Goal: Information Seeking & Learning: Understand process/instructions

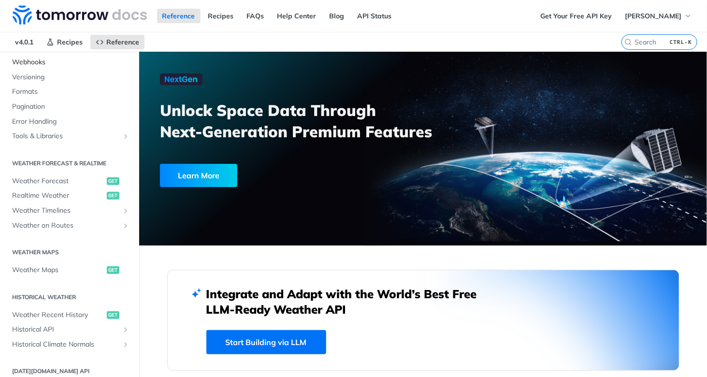
scroll to position [115, 0]
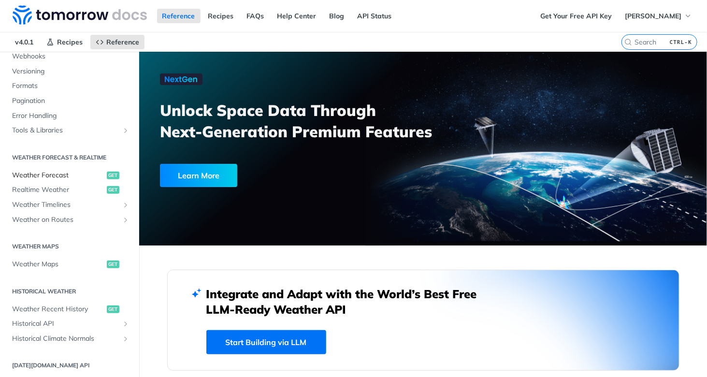
click at [59, 173] on span "Weather Forecast" at bounding box center [58, 176] width 92 height 10
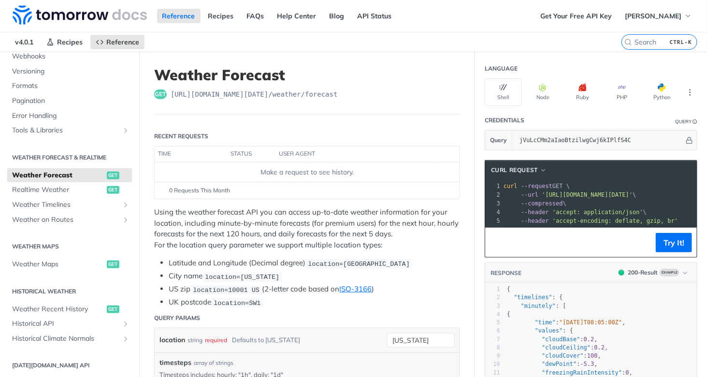
click at [654, 76] on header "Language" at bounding box center [591, 68] width 213 height 19
click at [652, 80] on button "Python" at bounding box center [661, 92] width 37 height 28
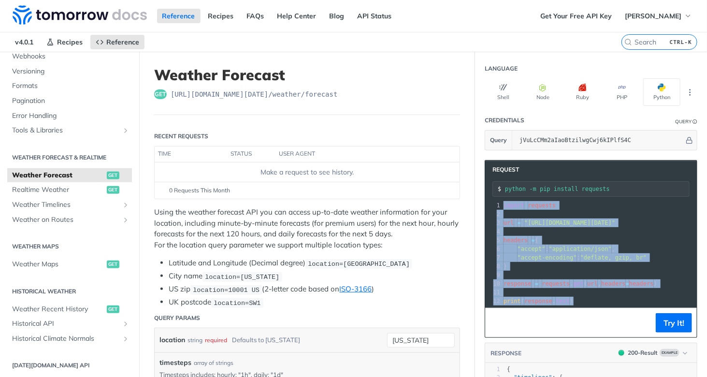
drag, startPoint x: 496, startPoint y: 204, endPoint x: 590, endPoint y: 300, distance: 135.0
click at [590, 300] on div "1 import requests 2 ​ 3 url = "[URL][DOMAIN_NAME][DATE]" 4 ​ 5 headers = { 6 "a…" at bounding box center [680, 253] width 357 height 104
copy div "import requests 2 ​ 3 url = "[URL][DOMAIN_NAME][DATE]" 4 ​ 5 headers = { 6 "acc…"
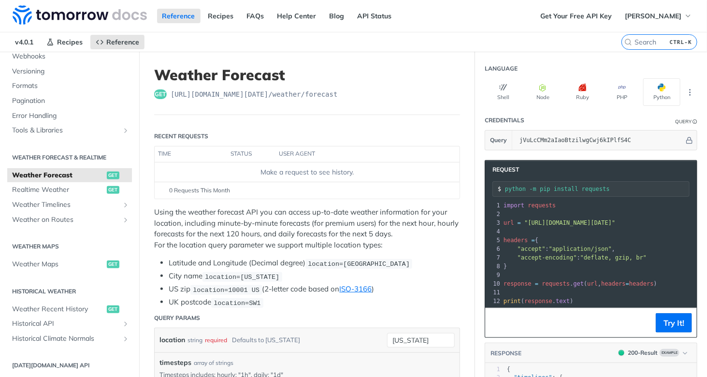
click at [576, 276] on pre "​" at bounding box center [680, 275] width 357 height 9
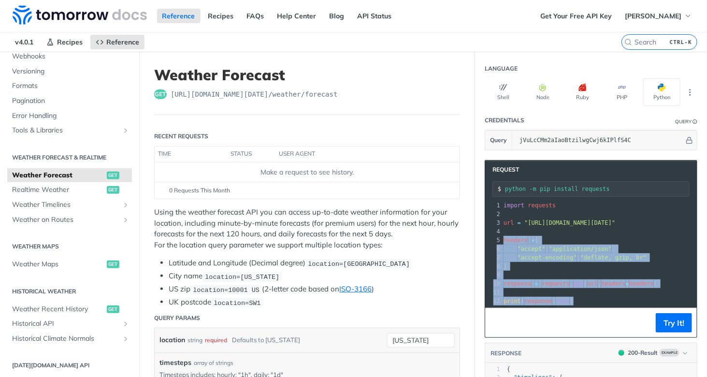
drag, startPoint x: 575, startPoint y: 295, endPoint x: 496, endPoint y: 235, distance: 99.1
click at [502, 235] on div "1 import requests 2 ​ 3 url = "[URL][DOMAIN_NAME][DATE]" 4 ​ 5 headers = { 6 "a…" at bounding box center [680, 253] width 357 height 104
copy div "headers = { 6 "accept" : "application/json" , 7 "accept-encoding" : "deflate, g…"
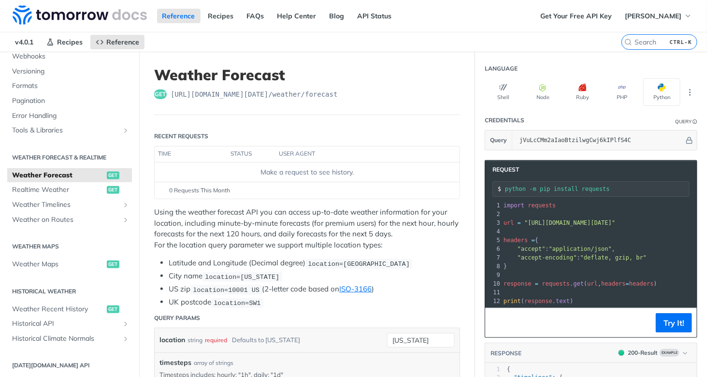
click at [565, 244] on pre ""accept" : "application/json" ," at bounding box center [680, 248] width 357 height 9
click at [494, 236] on div "5" at bounding box center [493, 240] width 16 height 9
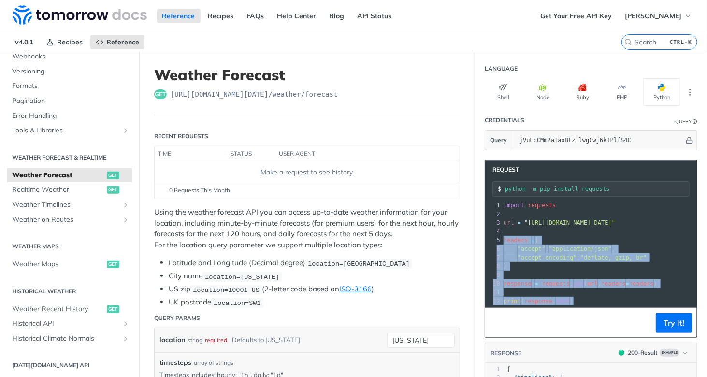
drag, startPoint x: 497, startPoint y: 239, endPoint x: 607, endPoint y: 332, distance: 144.3
click at [607, 332] on div "Request python -m pip install requests xxxxxxxxxx 12 1 import requests 2 ​ 3 ur…" at bounding box center [591, 249] width 213 height 178
copy div "headers = { 6 "accept" : "application/json" , 7 "accept-encoding" : "deflate, g…"
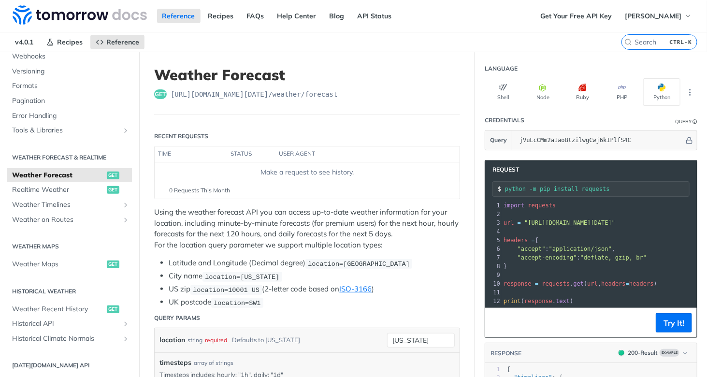
click at [575, 300] on pre "print ( response . text )" at bounding box center [680, 301] width 357 height 9
drag, startPoint x: 641, startPoint y: 281, endPoint x: 489, endPoint y: 280, distance: 151.7
click at [502, 280] on div "10 response = requests . get ( url , headers = headers )" at bounding box center [680, 283] width 357 height 9
drag, startPoint x: 569, startPoint y: 296, endPoint x: 495, endPoint y: 299, distance: 74.0
click at [502, 299] on pre "print ( response . text )" at bounding box center [680, 301] width 357 height 9
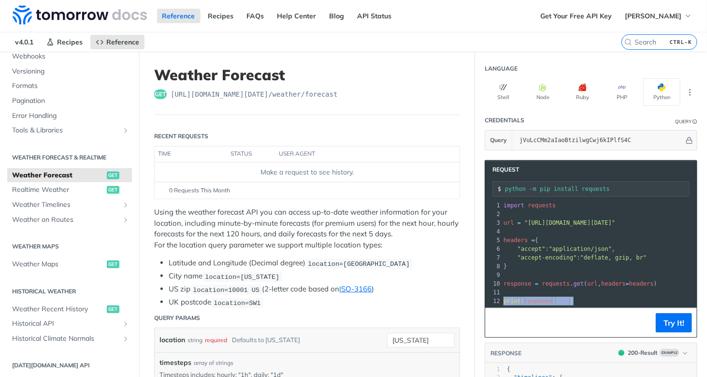
copy span "print ( response . text )"
